Goal: Information Seeking & Learning: Learn about a topic

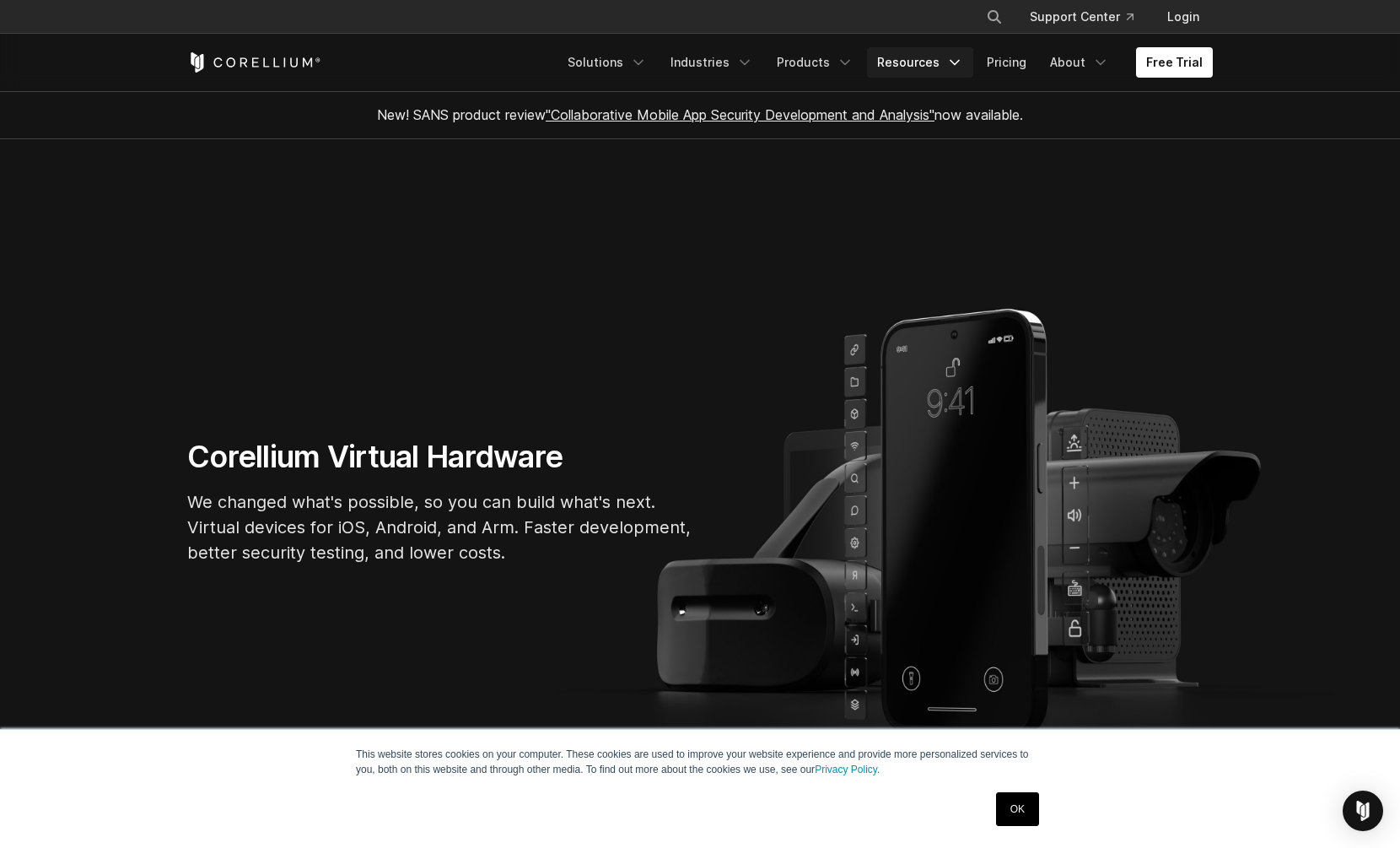
click at [936, 58] on link "Resources" at bounding box center [920, 62] width 106 height 31
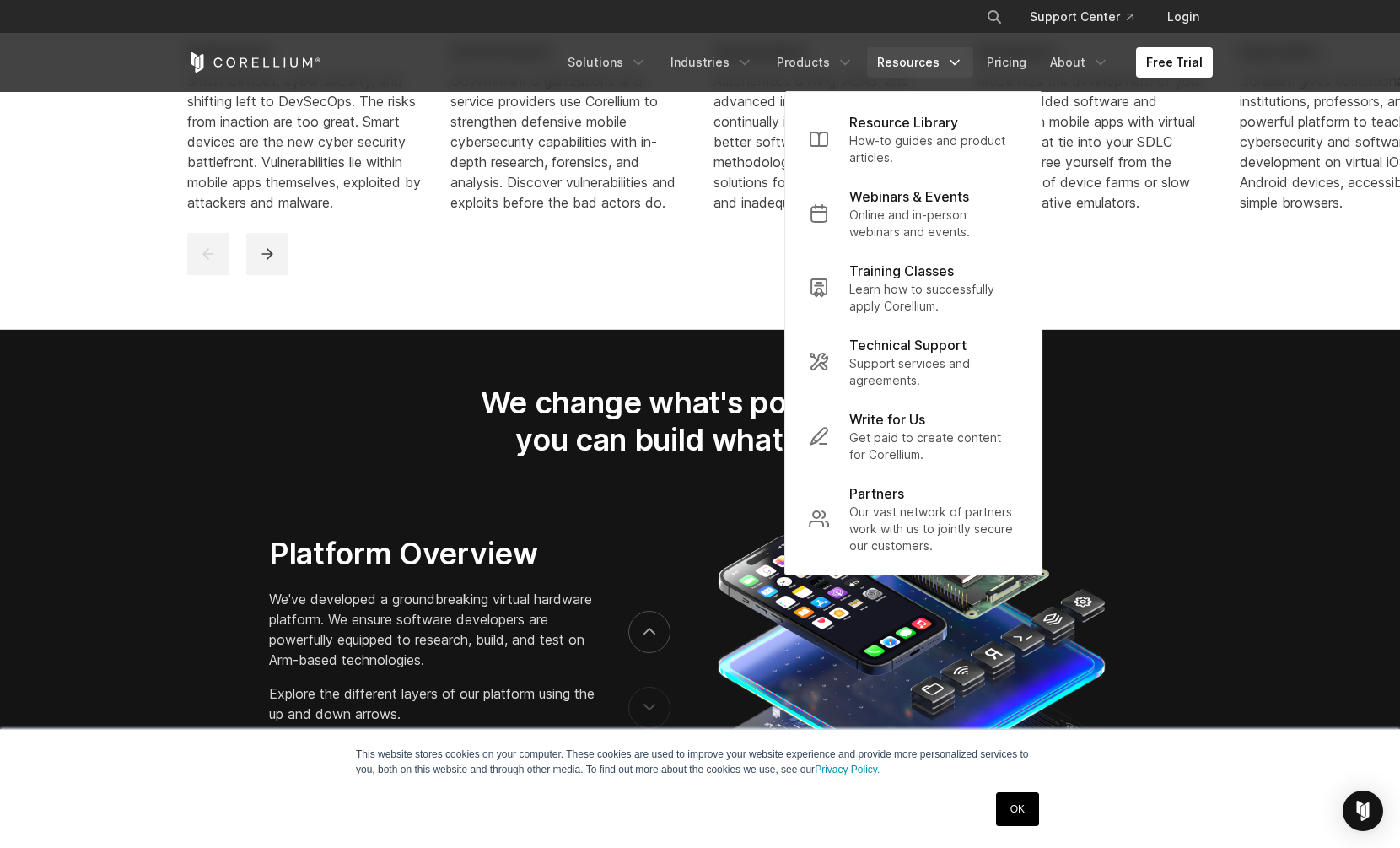
scroll to position [2472, 0]
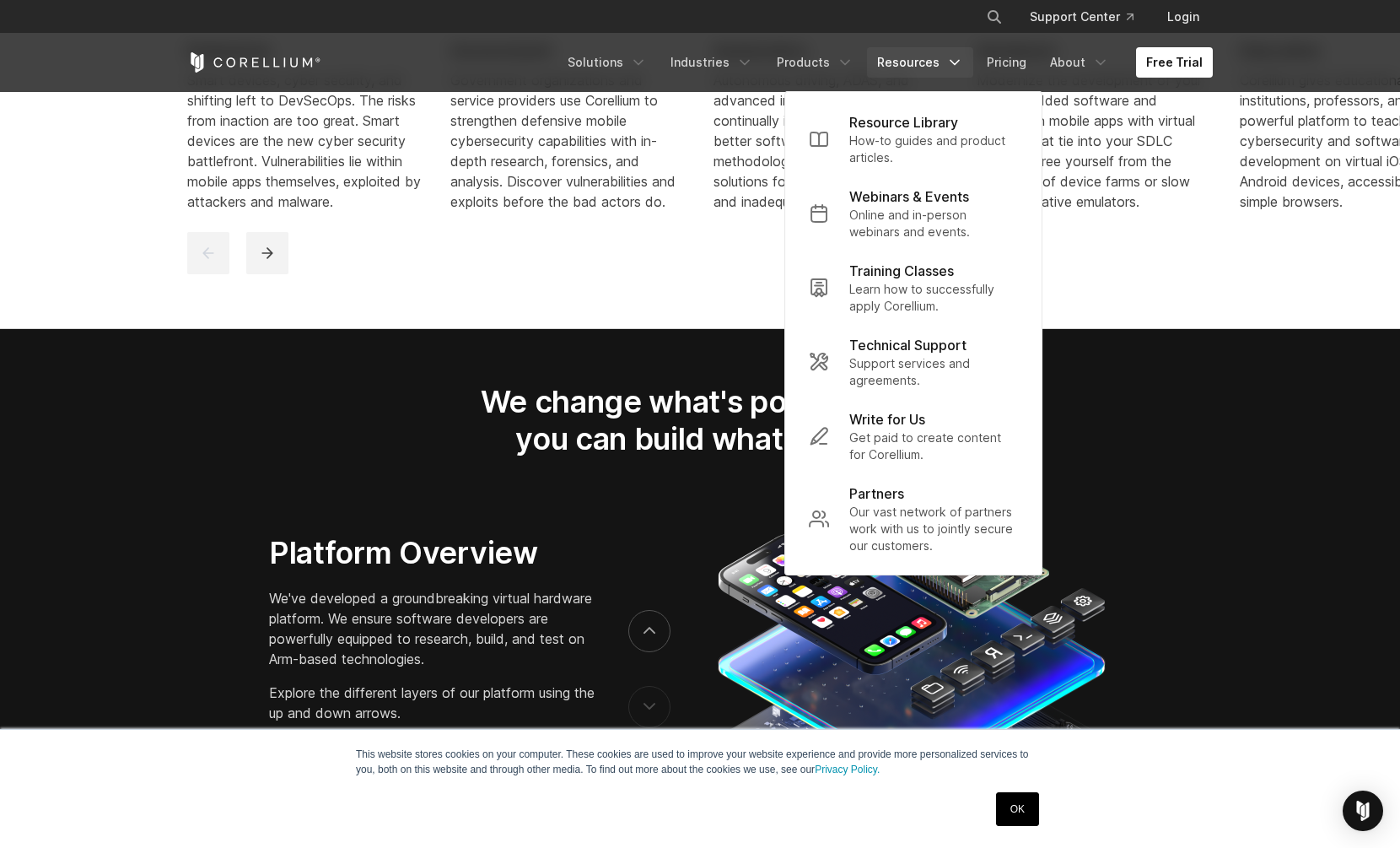
click at [1201, 123] on div "Modernize the development of your IoT embedded software and companion mobile ap…" at bounding box center [1095, 141] width 236 height 142
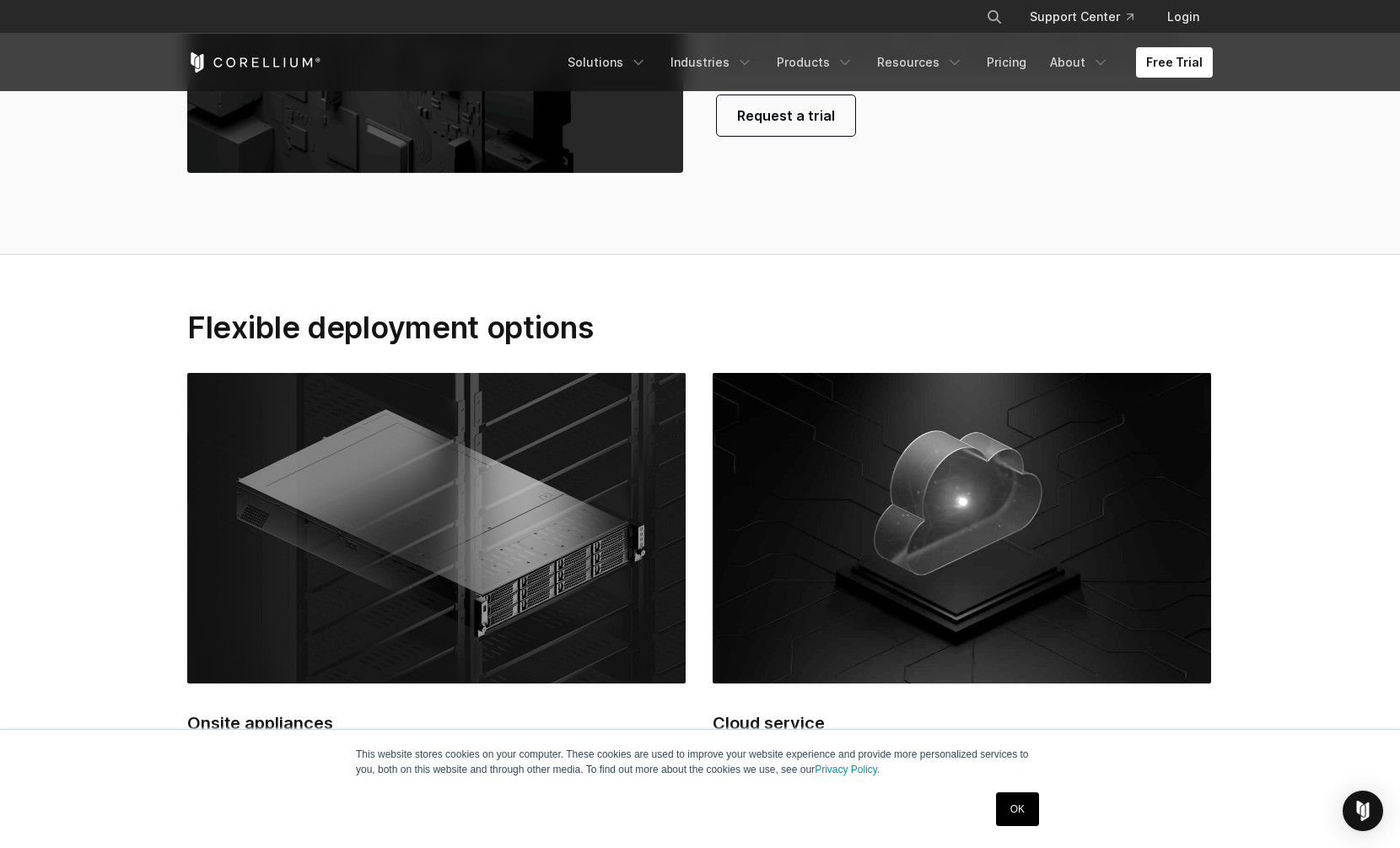
scroll to position [3952, 0]
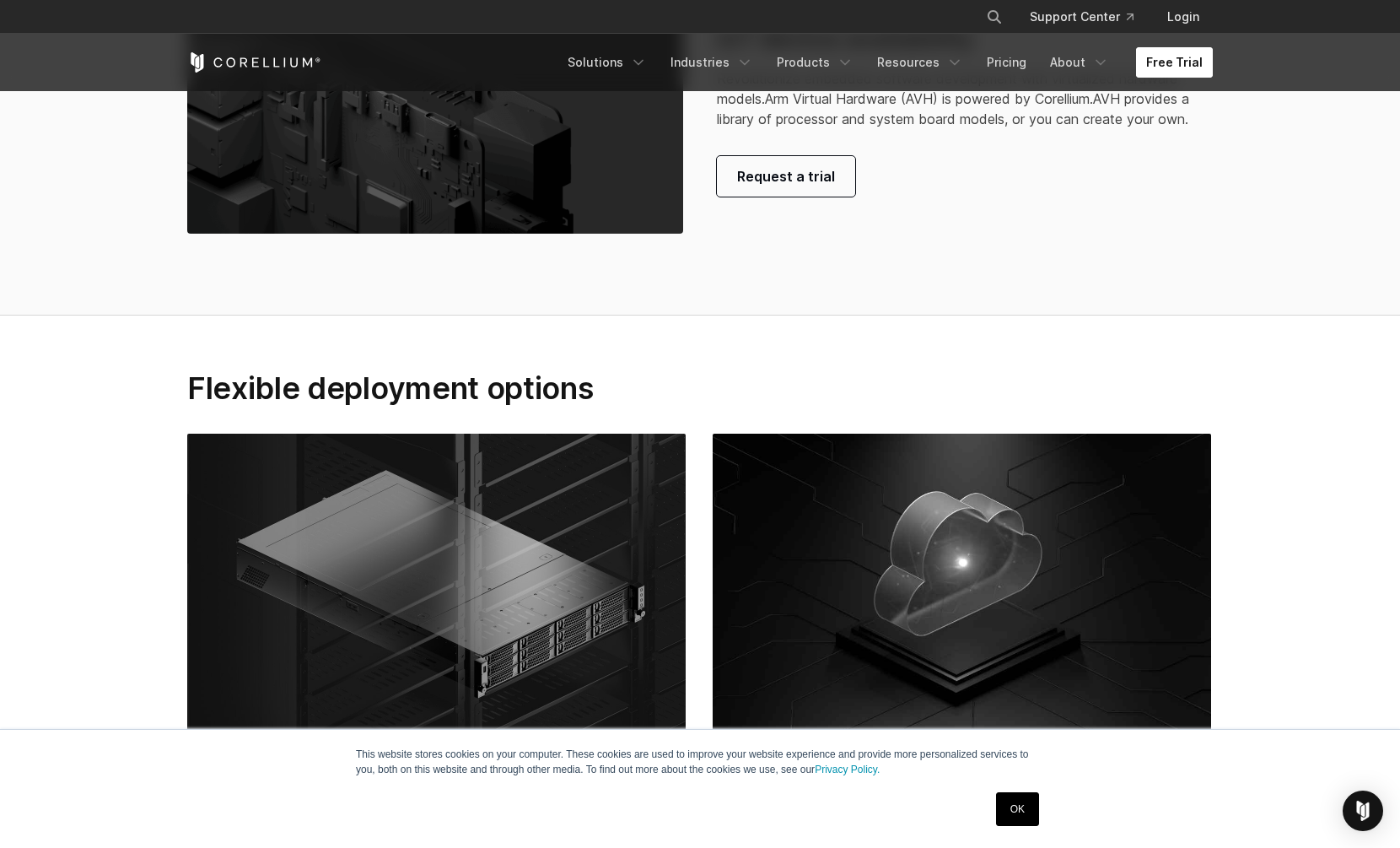
click at [1183, 63] on link "Free Trial" at bounding box center [1175, 62] width 77 height 31
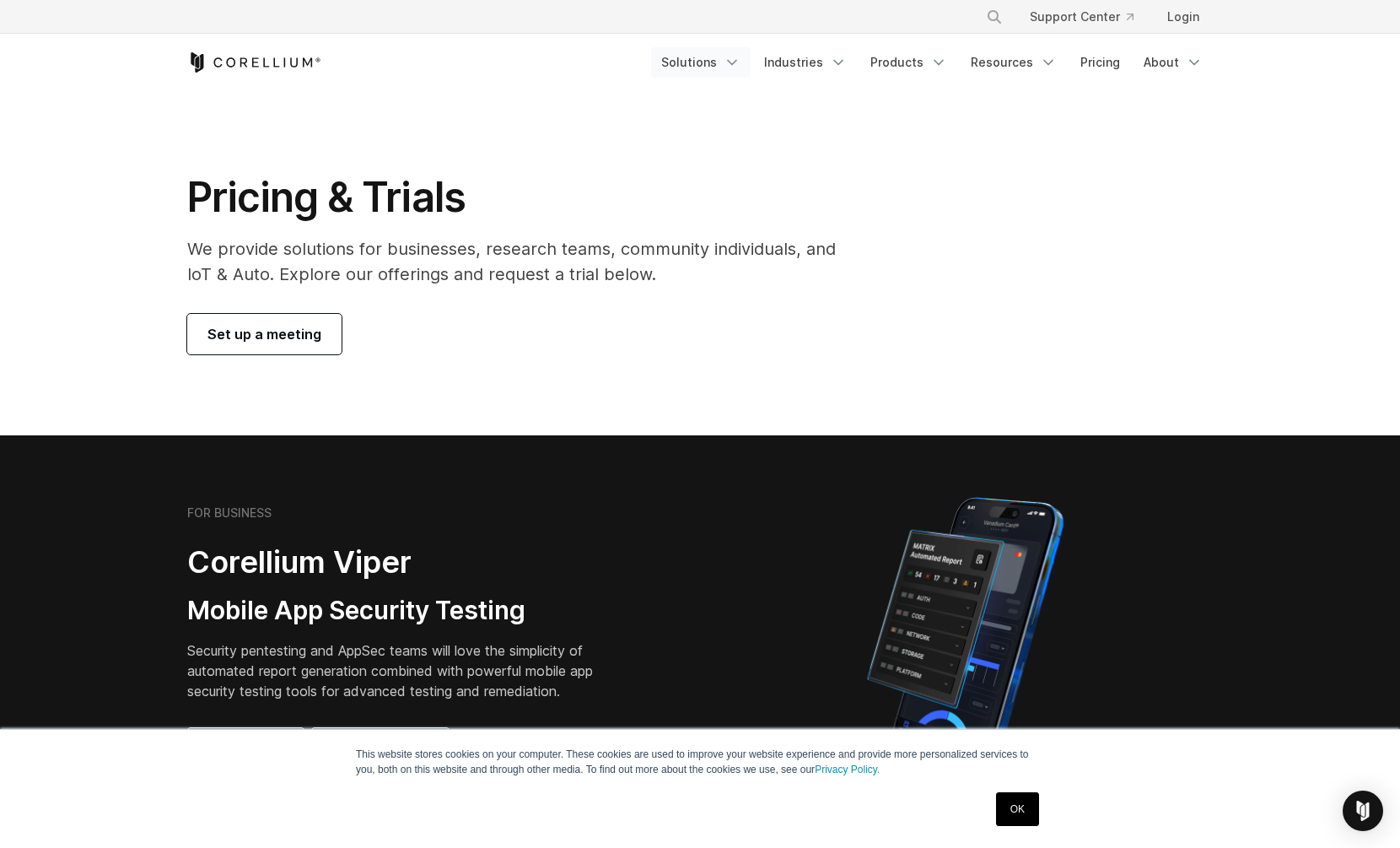
click at [704, 66] on link "Solutions" at bounding box center [701, 62] width 100 height 31
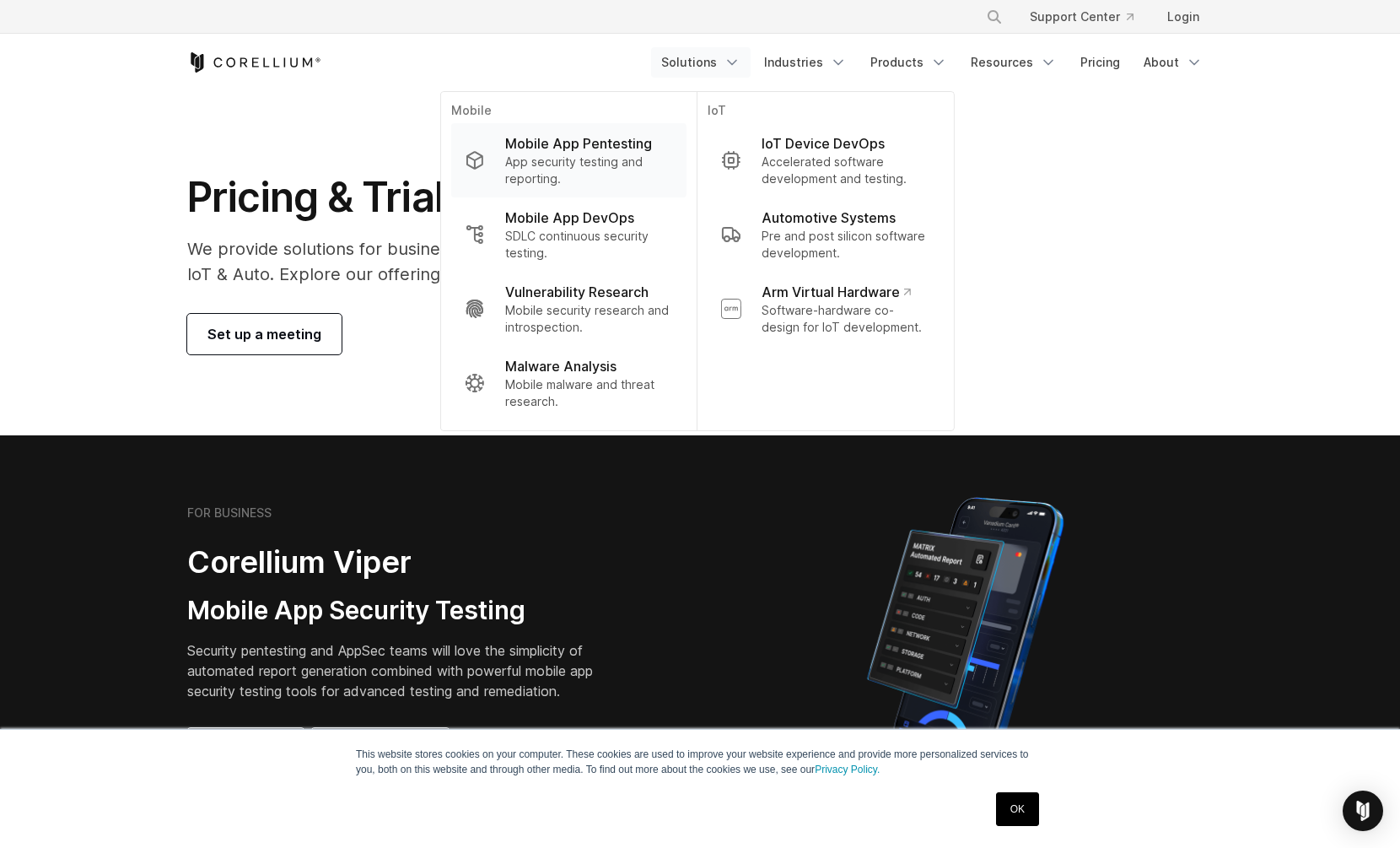
click at [622, 144] on p "Mobile App Pentesting" at bounding box center [578, 143] width 147 height 20
